Goal: Information Seeking & Learning: Compare options

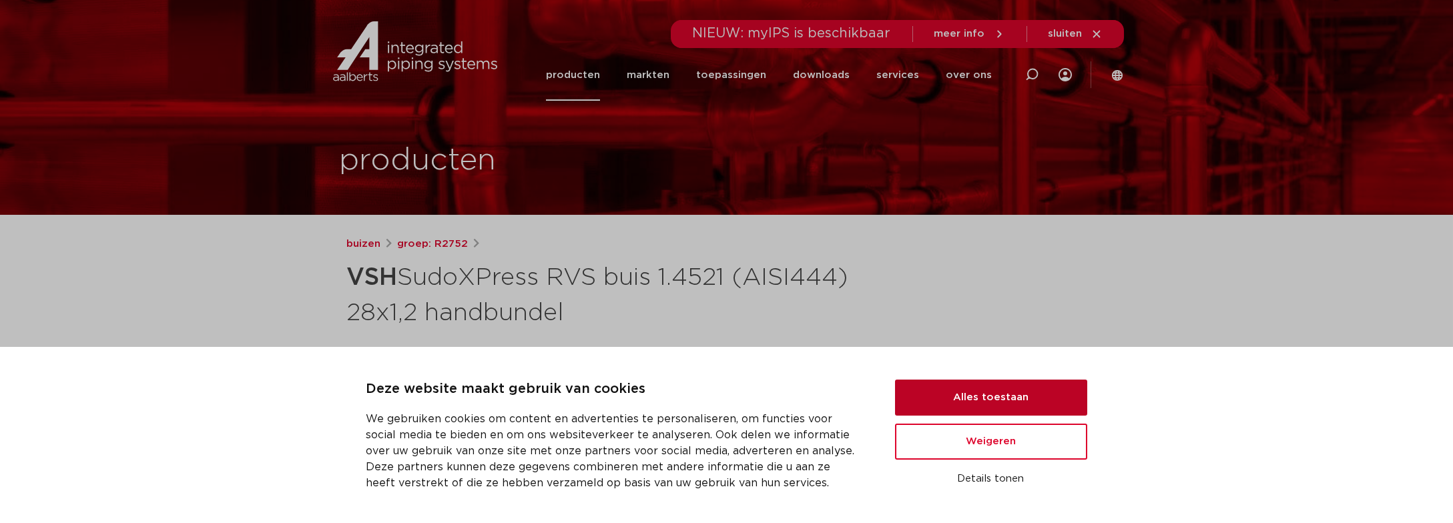
click at [1024, 391] on button "Alles toestaan" at bounding box center [991, 398] width 192 height 36
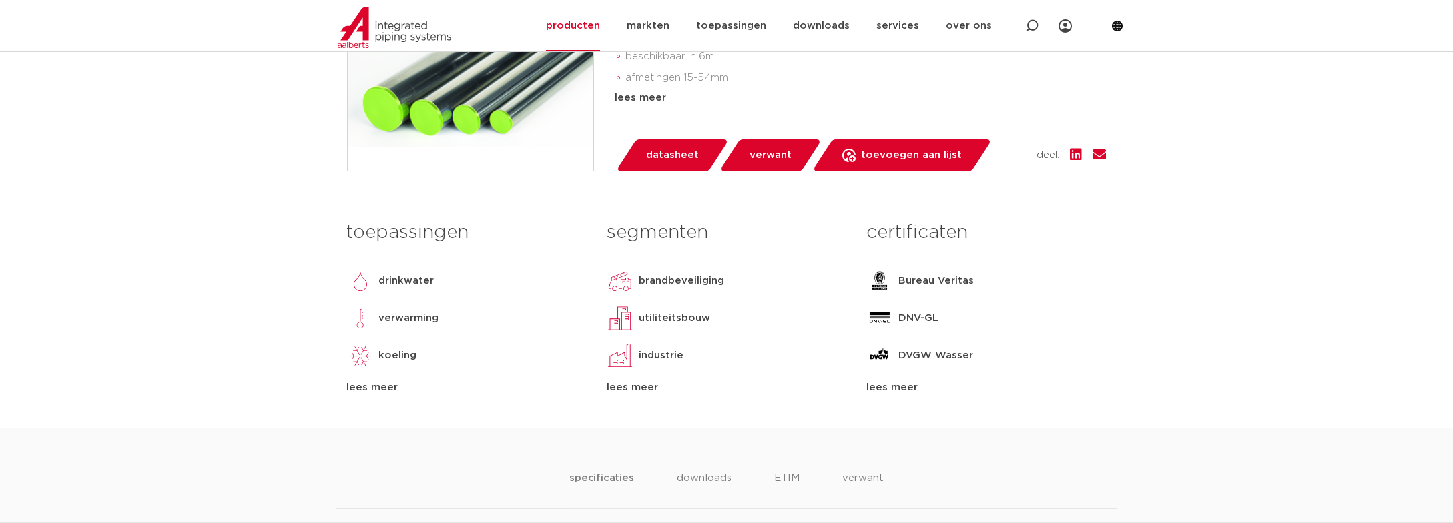
scroll to position [466, 0]
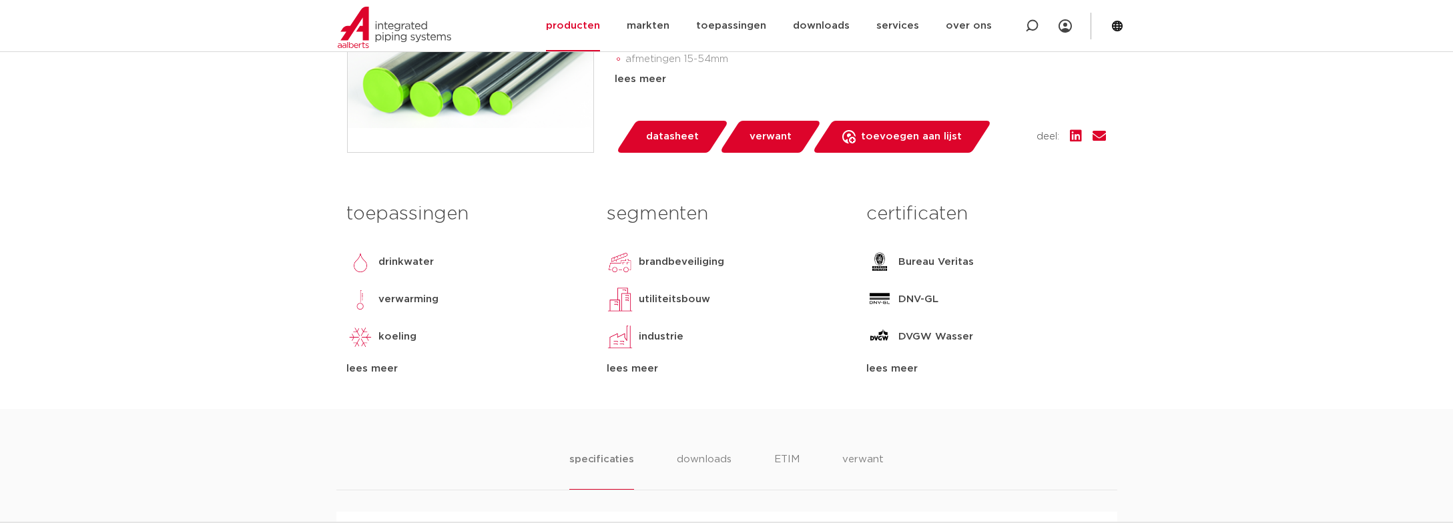
click at [369, 364] on div "lees meer" at bounding box center [467, 369] width 240 height 16
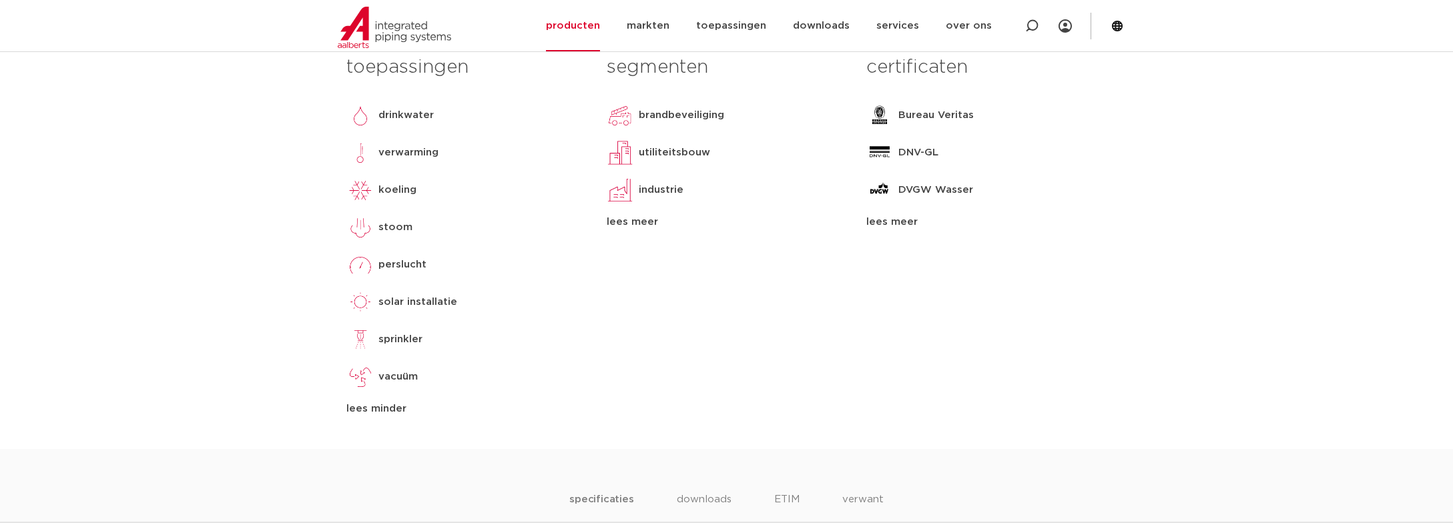
scroll to position [667, 0]
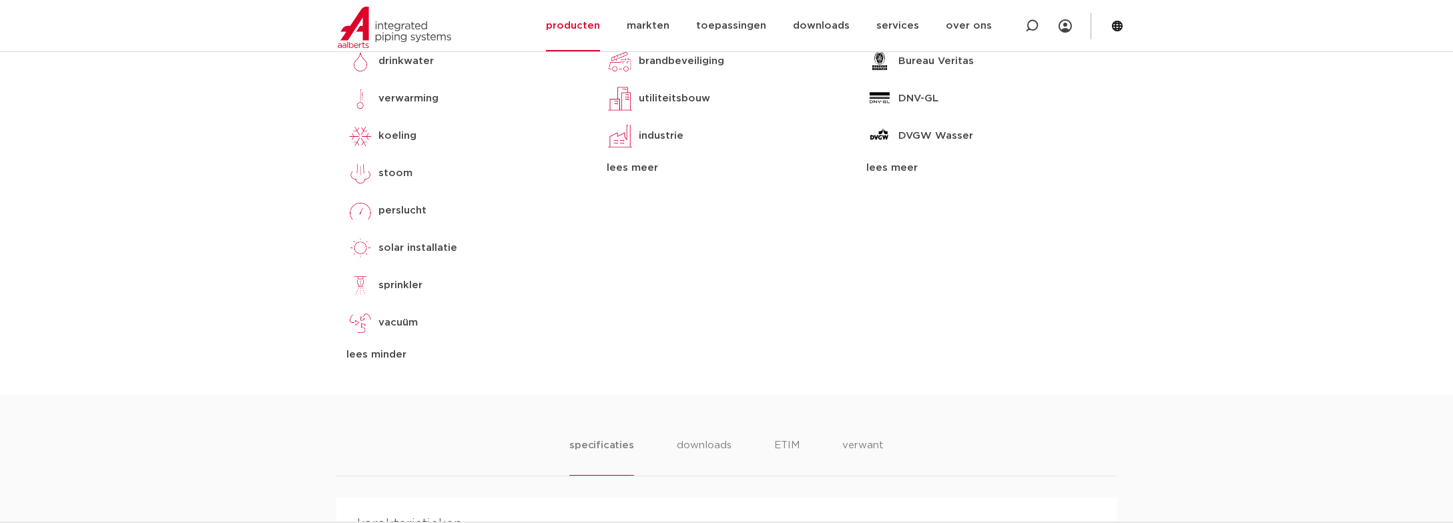
click at [906, 163] on div "lees meer" at bounding box center [986, 168] width 240 height 16
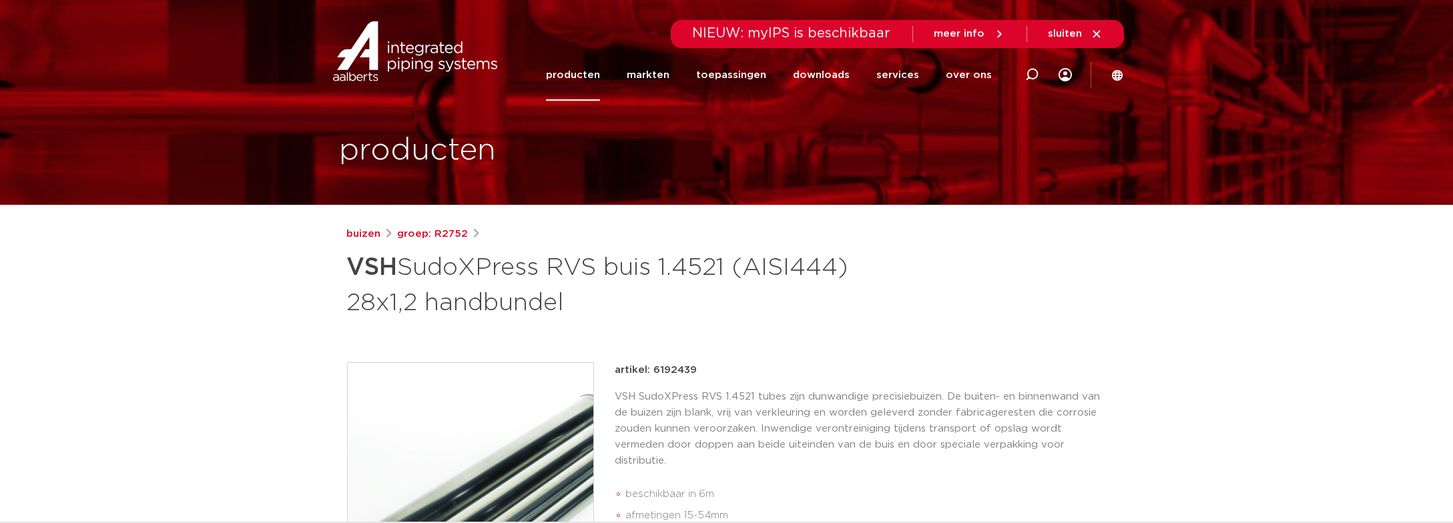
scroll to position [0, 0]
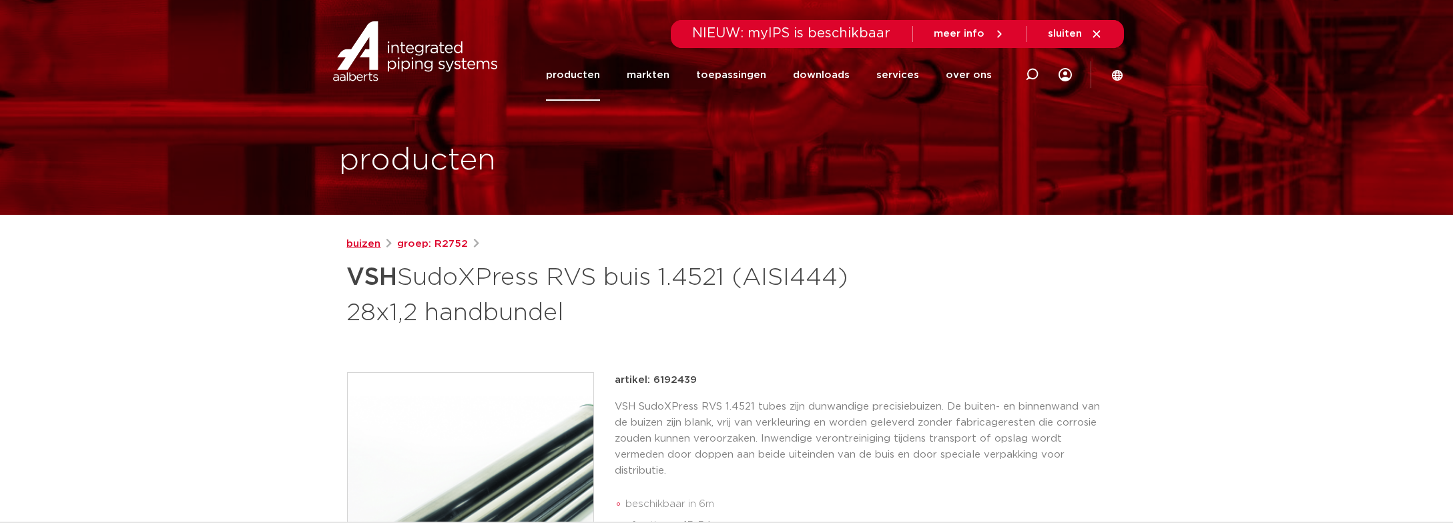
click at [370, 240] on link "buizen" at bounding box center [364, 244] width 34 height 16
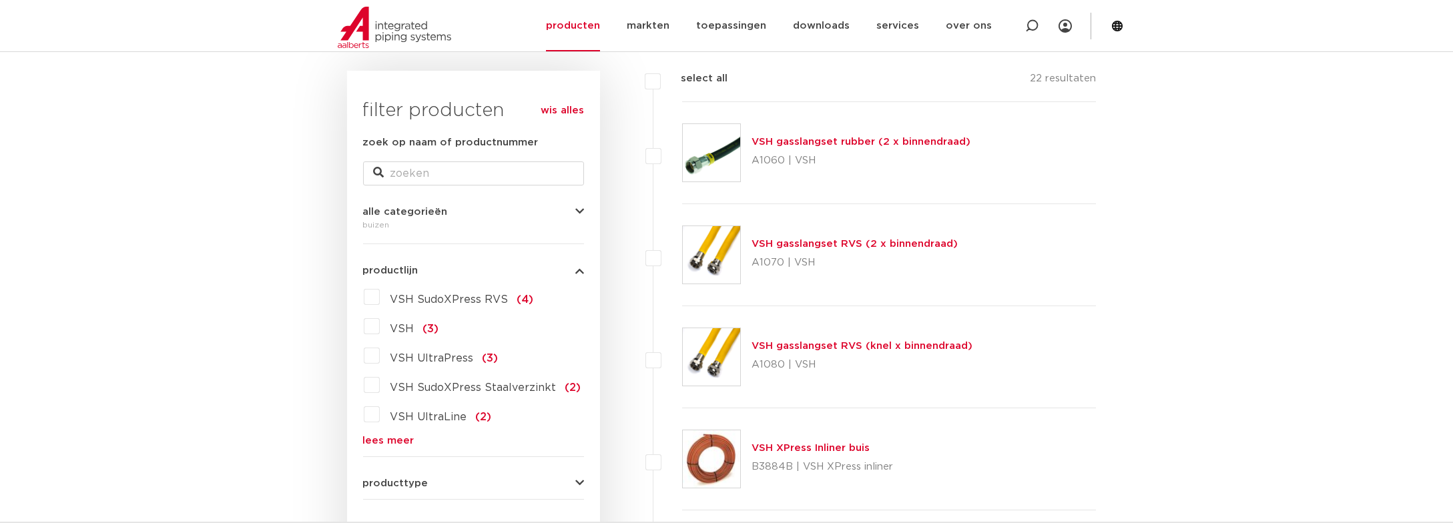
scroll to position [200, 0]
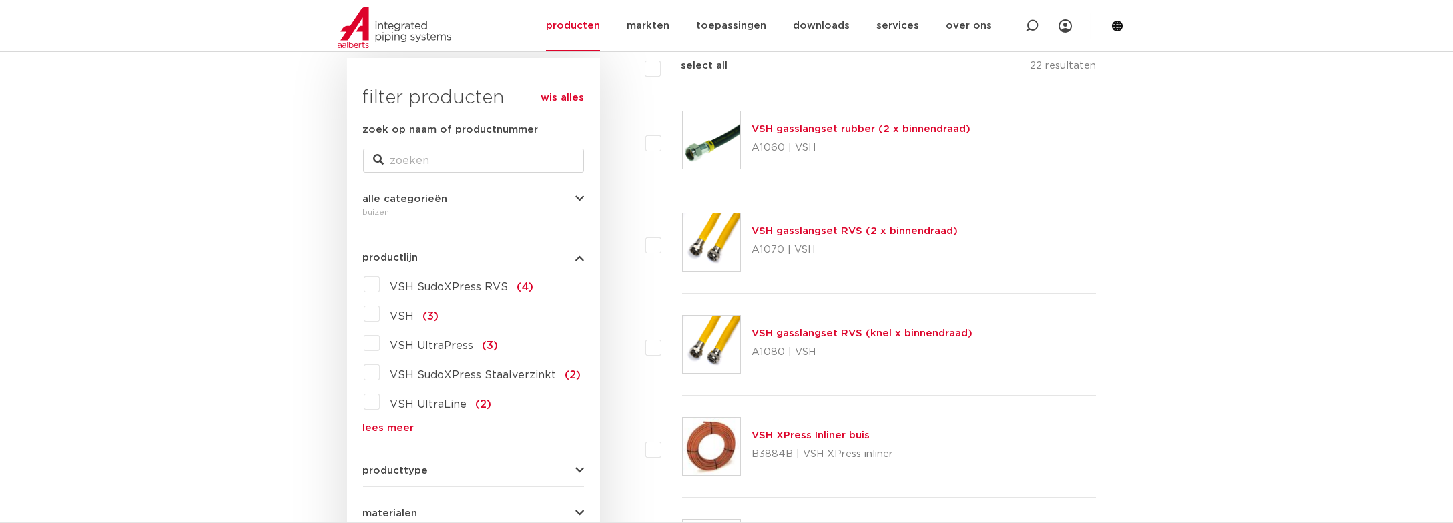
click at [380, 278] on label "VSH SudoXPress RVS (4)" at bounding box center [457, 284] width 154 height 21
click at [0, 0] on input "VSH SudoXPress RVS (4)" at bounding box center [0, 0] width 0 height 0
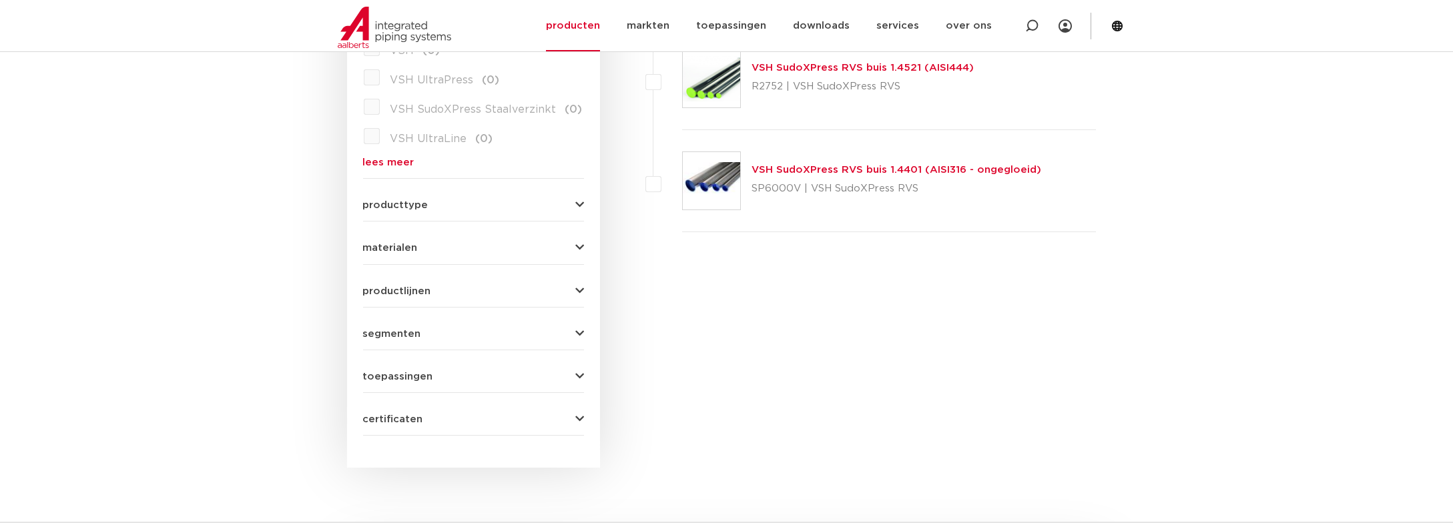
scroll to position [466, 0]
click at [394, 376] on span "toepassingen" at bounding box center [398, 375] width 70 height 10
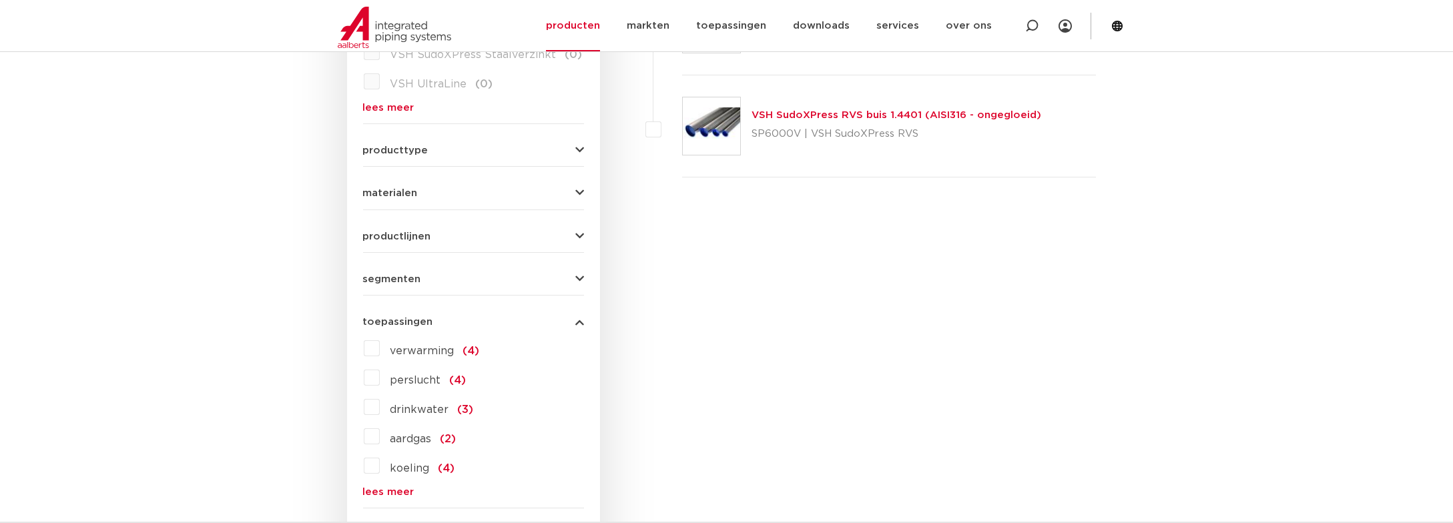
scroll to position [533, 0]
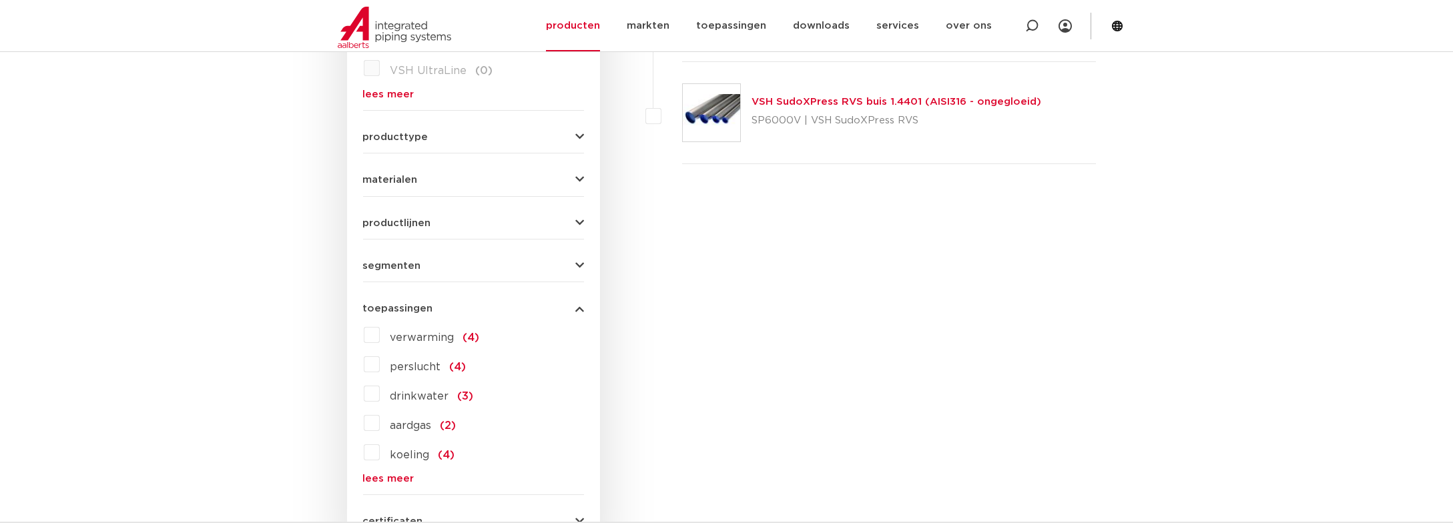
click at [380, 422] on label "aardgas (2)" at bounding box center [418, 422] width 77 height 21
click at [0, 0] on input "aardgas (2)" at bounding box center [0, 0] width 0 height 0
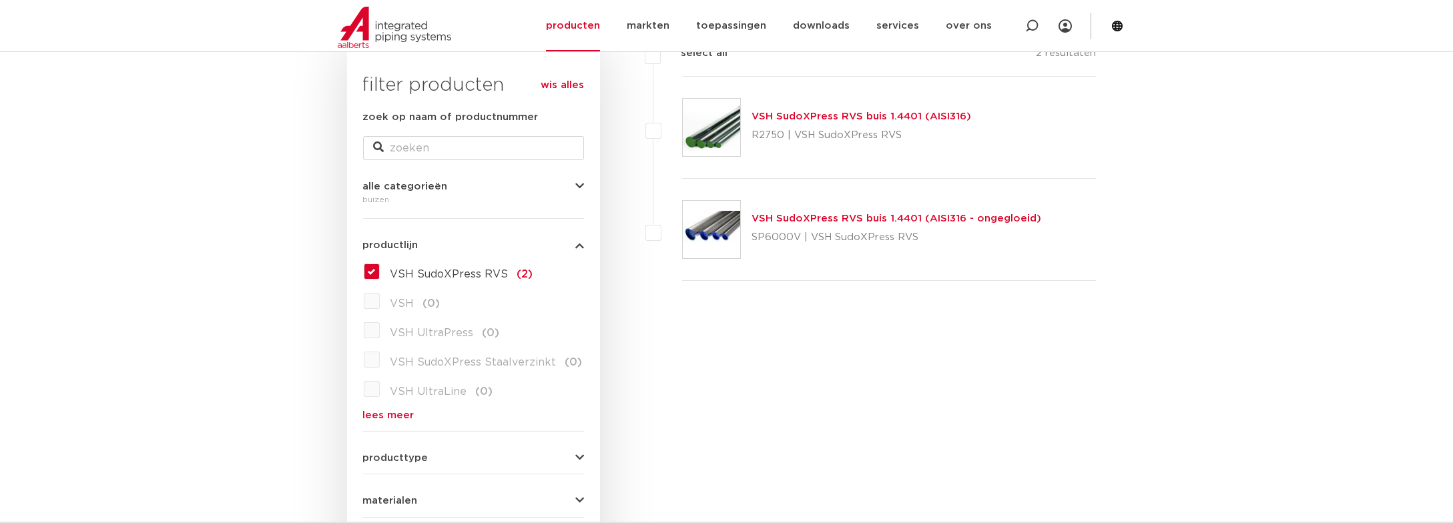
scroll to position [200, 0]
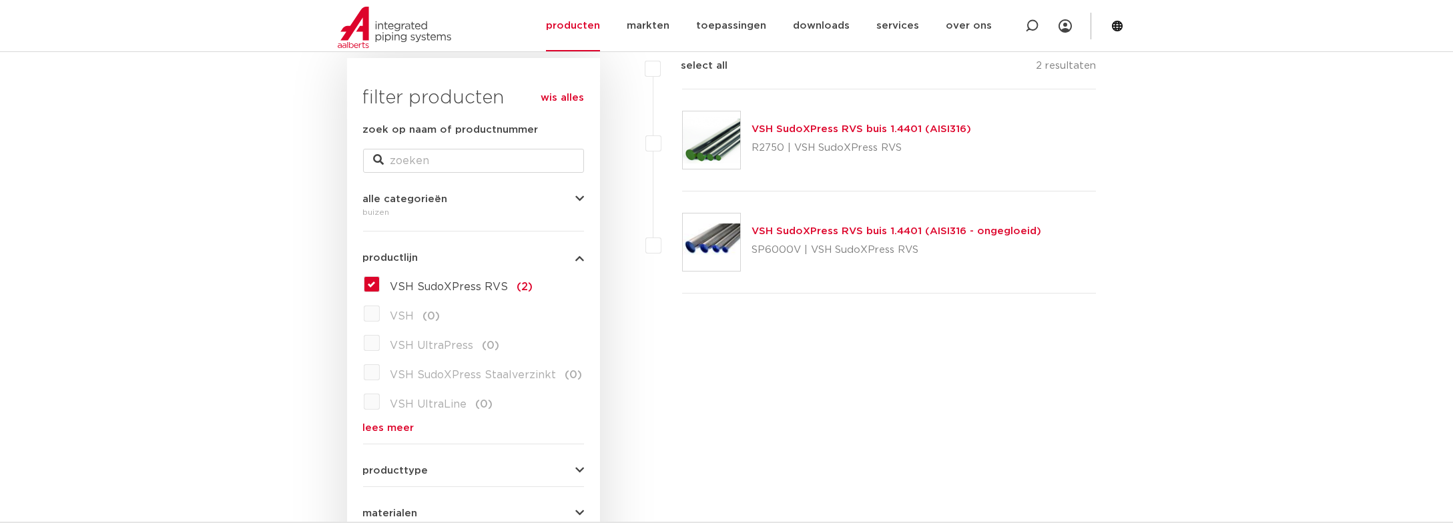
click at [870, 129] on link "VSH SudoXPress RVS buis 1.4401 (AISI316)" at bounding box center [861, 129] width 220 height 10
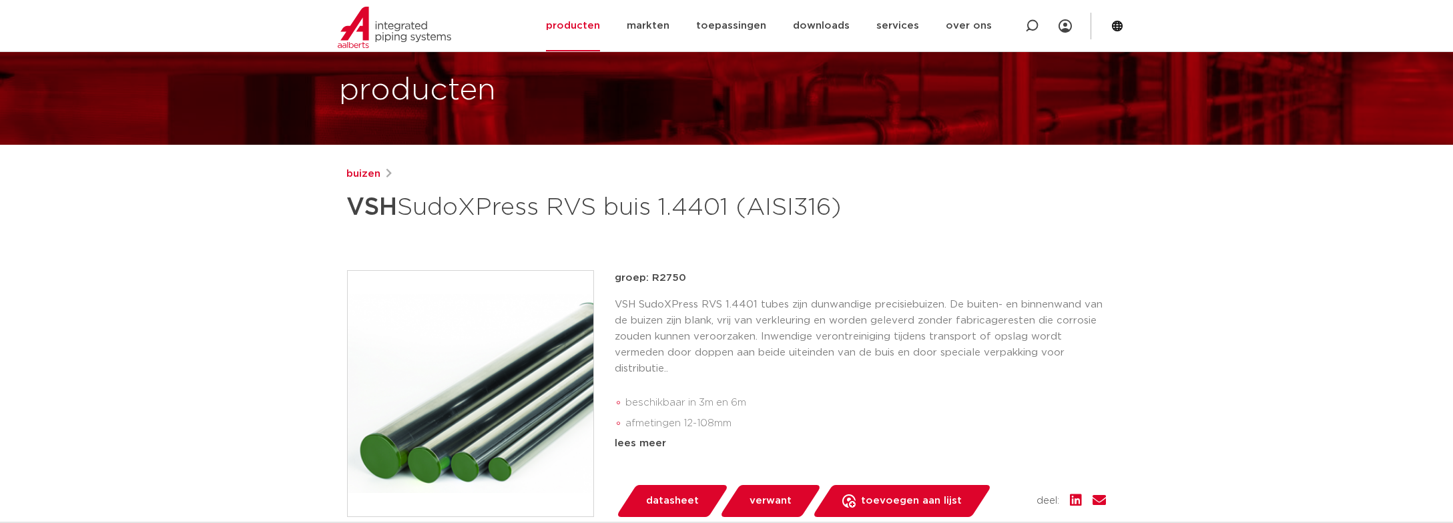
scroll to position [133, 0]
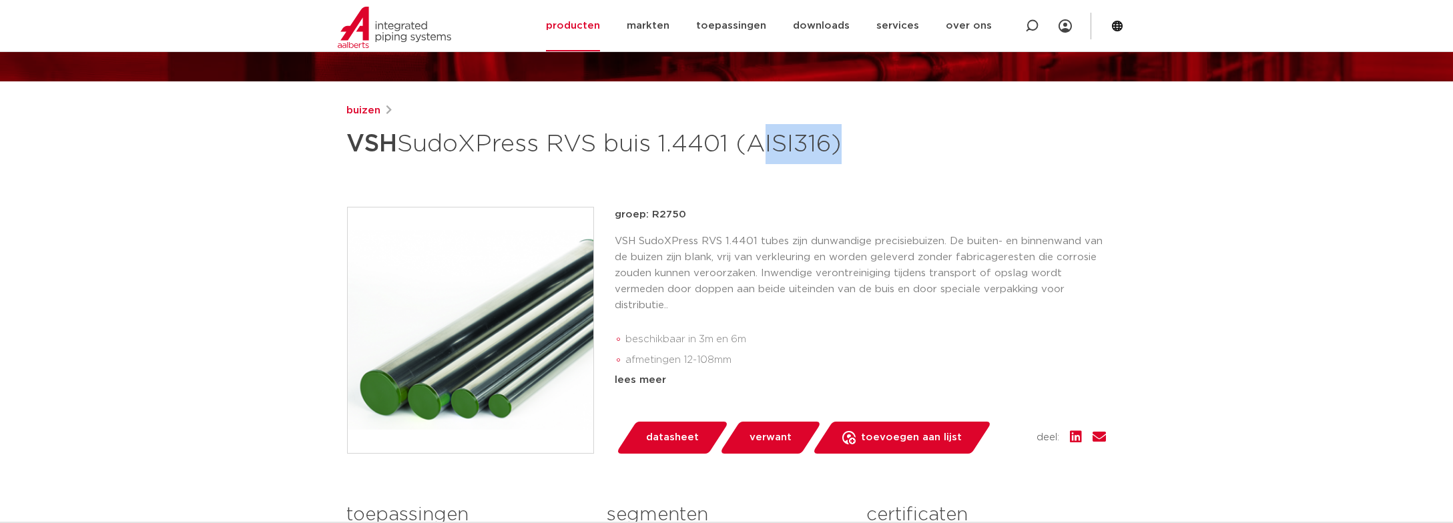
drag, startPoint x: 439, startPoint y: 179, endPoint x: 360, endPoint y: 179, distance: 78.7
click at [360, 164] on h1 "VSH SudoXPress RVS buis 1.4401 (AISI316)" at bounding box center [597, 144] width 501 height 40
drag, startPoint x: 360, startPoint y: 179, endPoint x: 385, endPoint y: 178, distance: 24.7
copy h1 "AISI316"
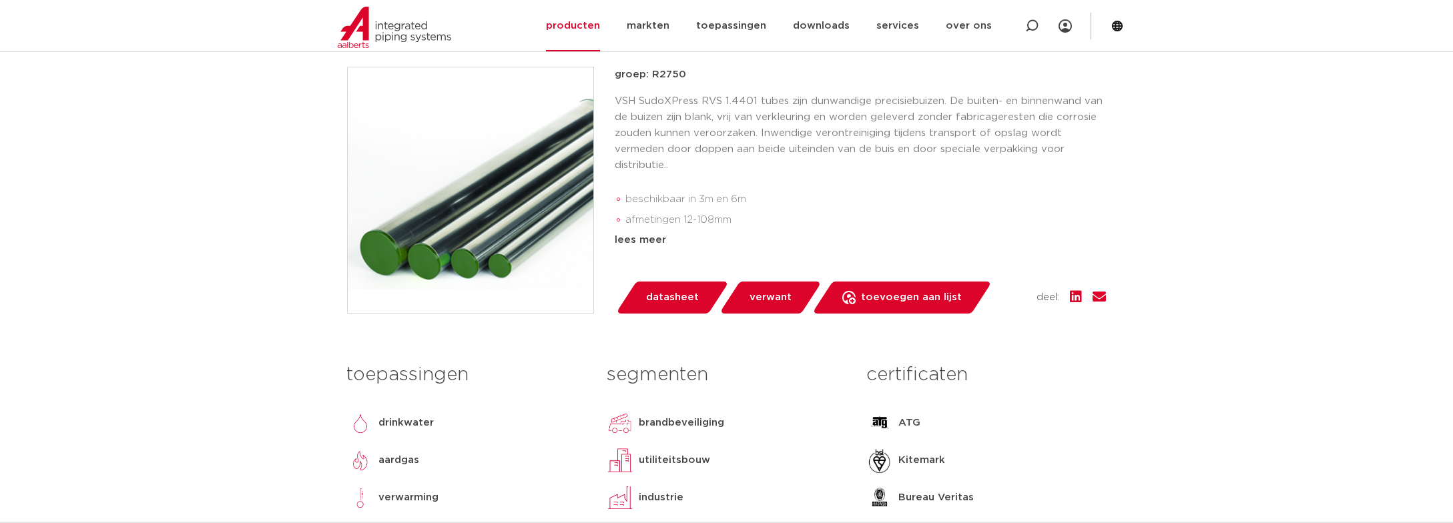
scroll to position [67, 0]
